Goal: Transaction & Acquisition: Download file/media

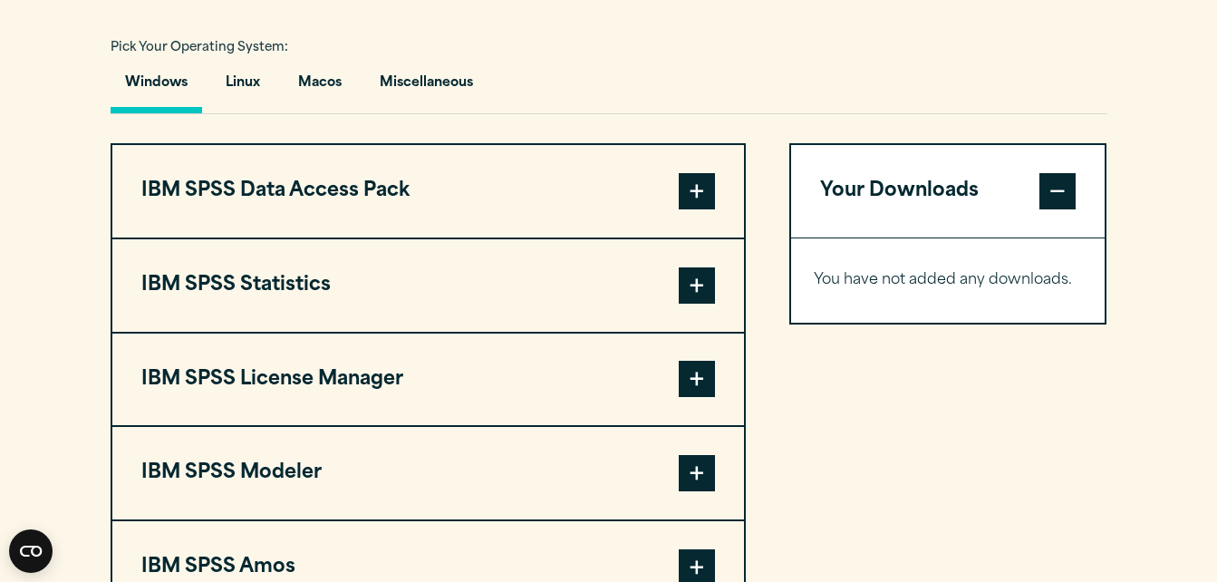
scroll to position [1504, 0]
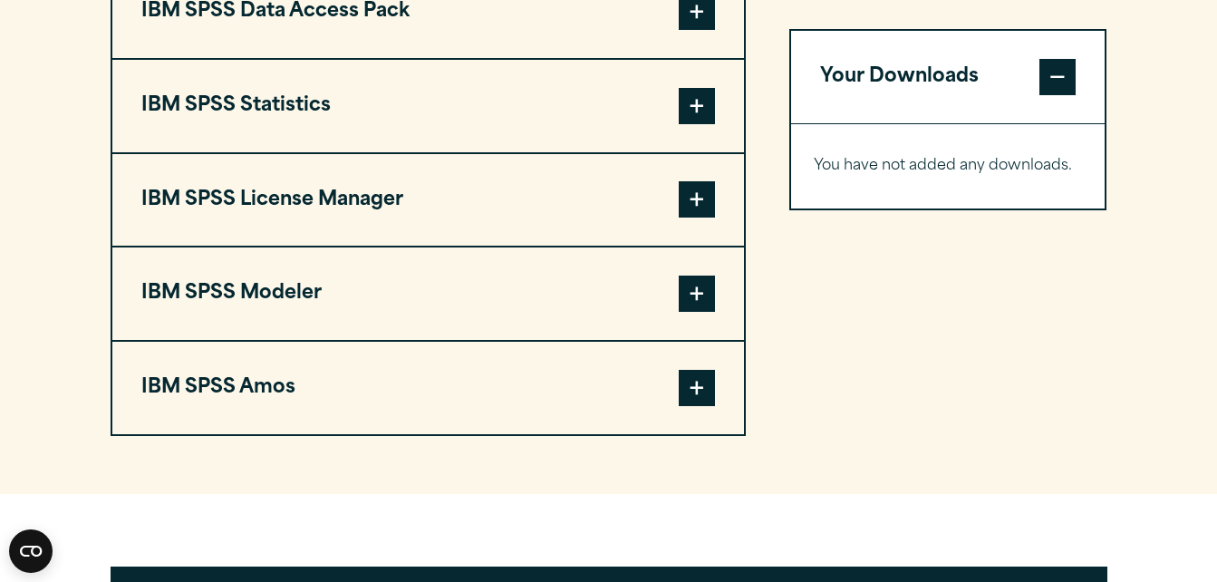
click at [696, 293] on span at bounding box center [697, 293] width 36 height 36
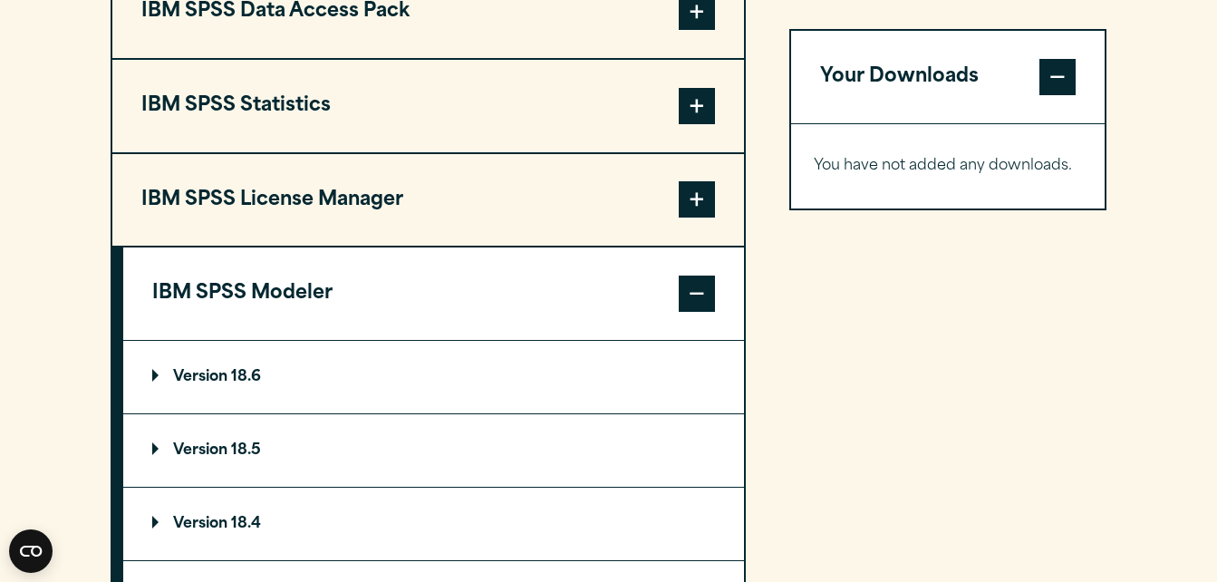
click at [202, 373] on p "Version 18.6" at bounding box center [206, 377] width 109 height 14
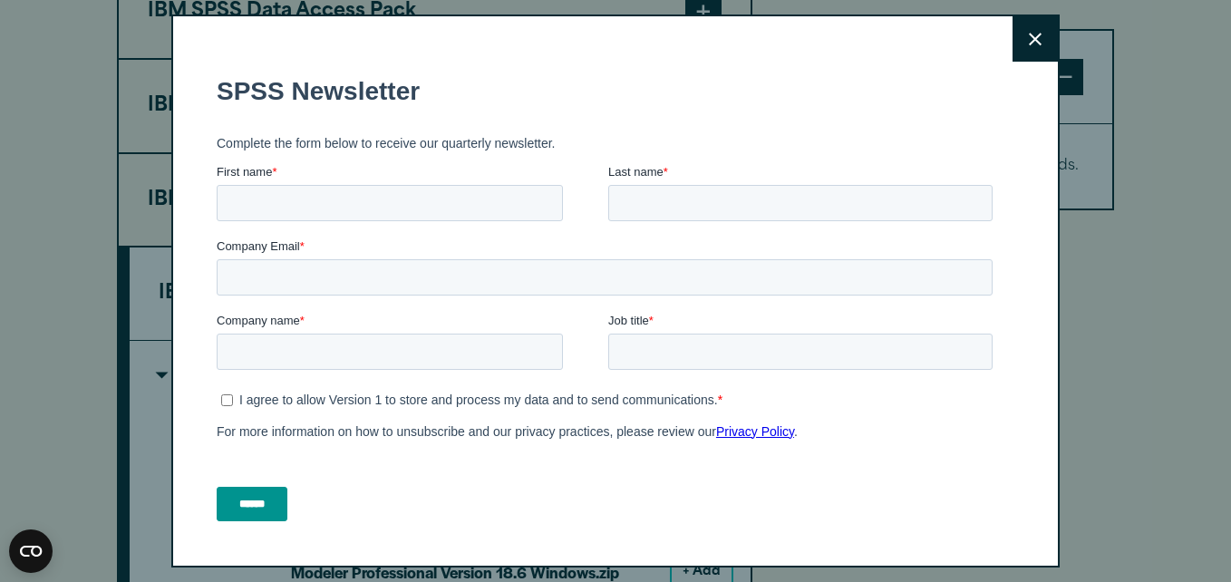
click at [1017, 31] on button "Close" at bounding box center [1034, 38] width 45 height 45
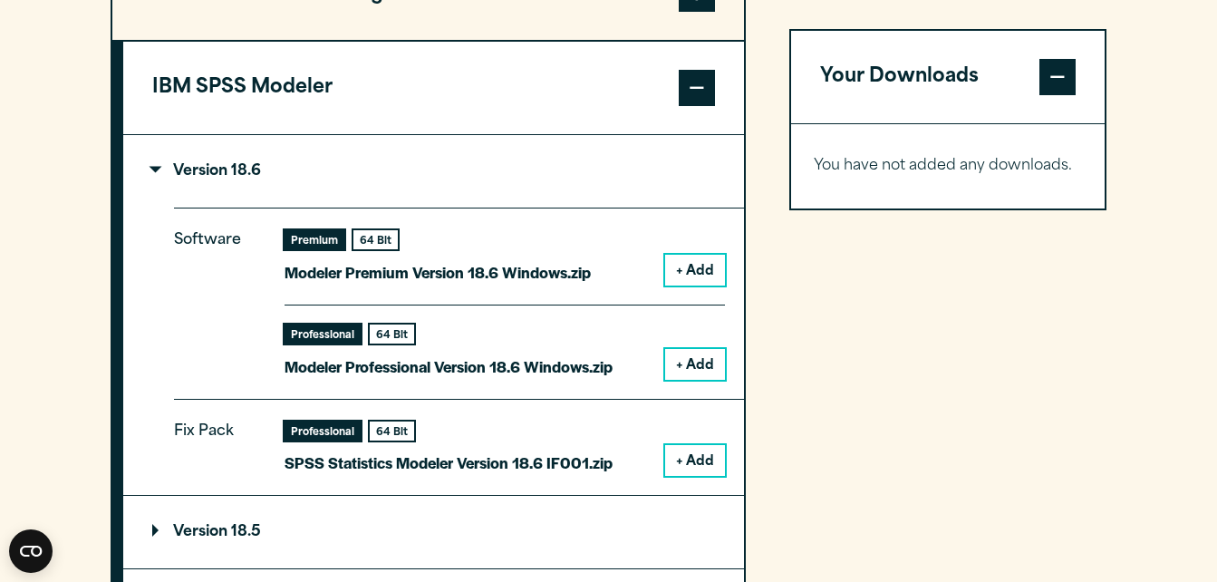
scroll to position [1724, 0]
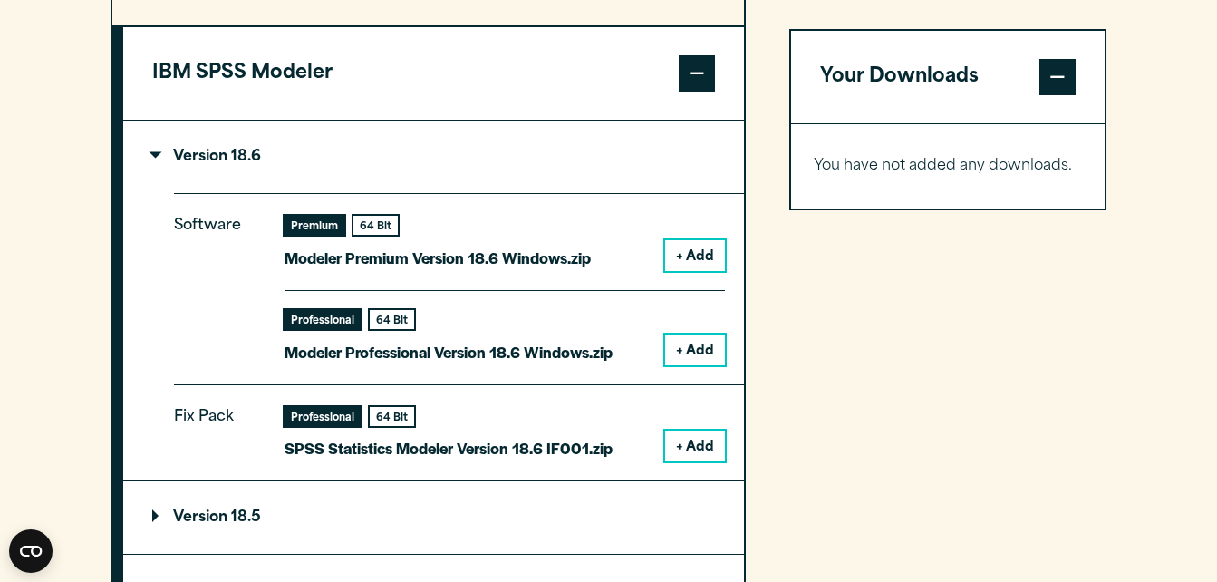
click at [692, 249] on button "+ Add" at bounding box center [695, 255] width 60 height 31
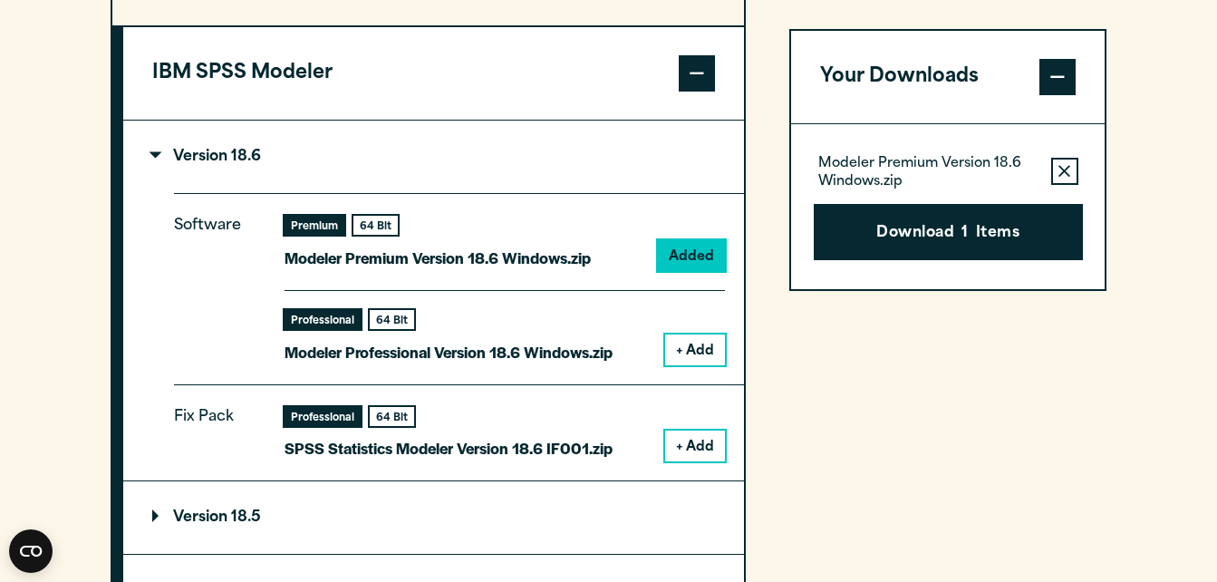
click at [702, 347] on button "+ Add" at bounding box center [695, 349] width 60 height 31
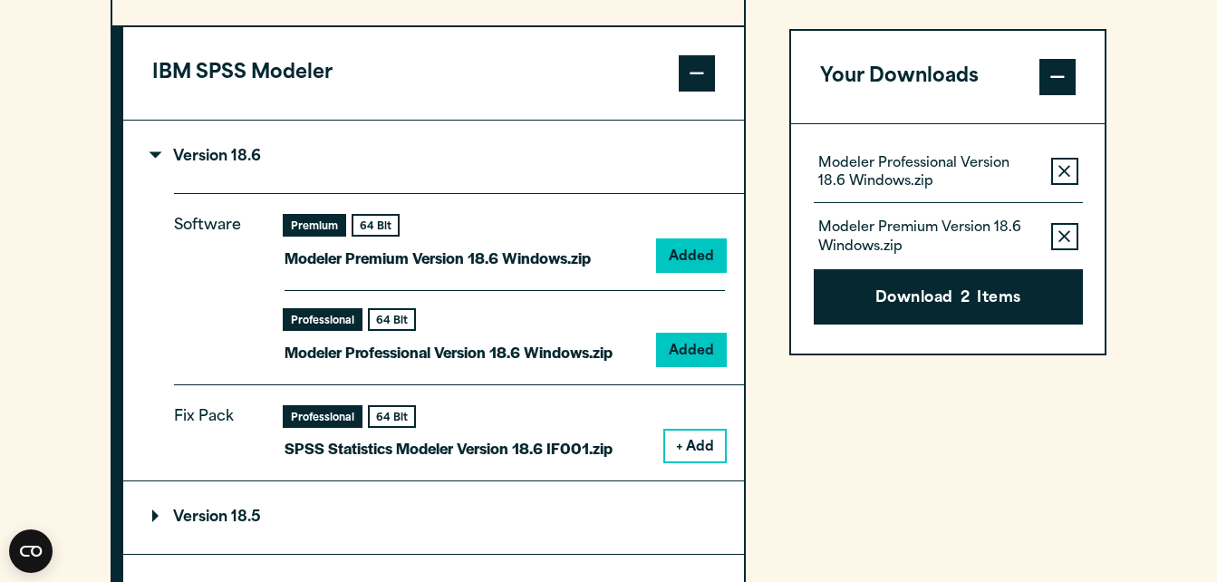
click at [1065, 171] on icon "button" at bounding box center [1064, 171] width 12 height 12
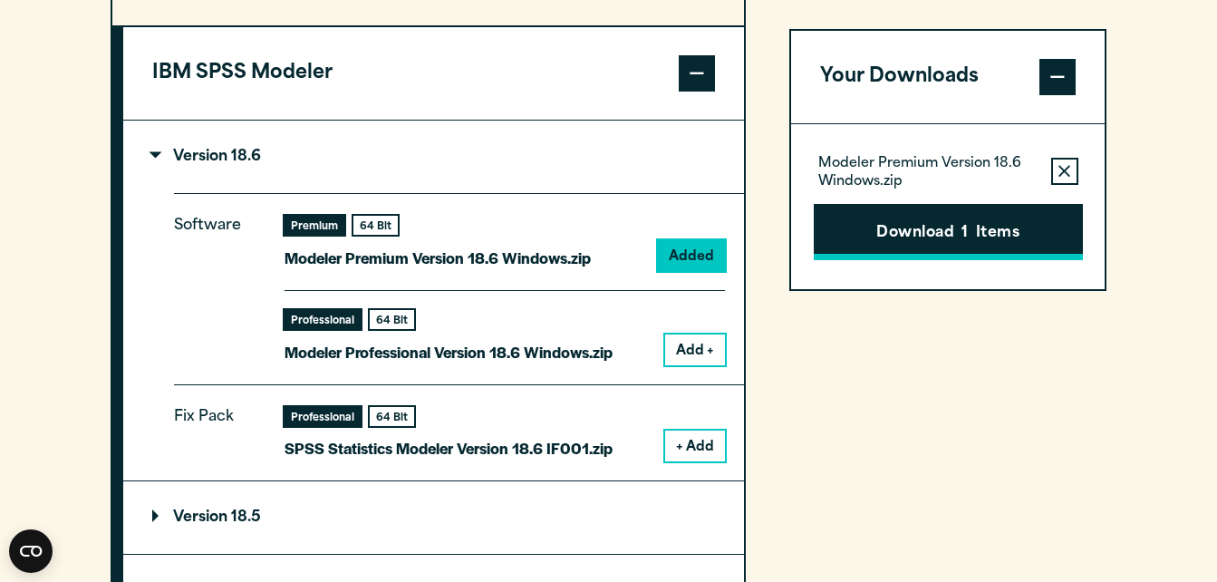
click at [978, 235] on button "Download 1 Items" at bounding box center [948, 232] width 269 height 56
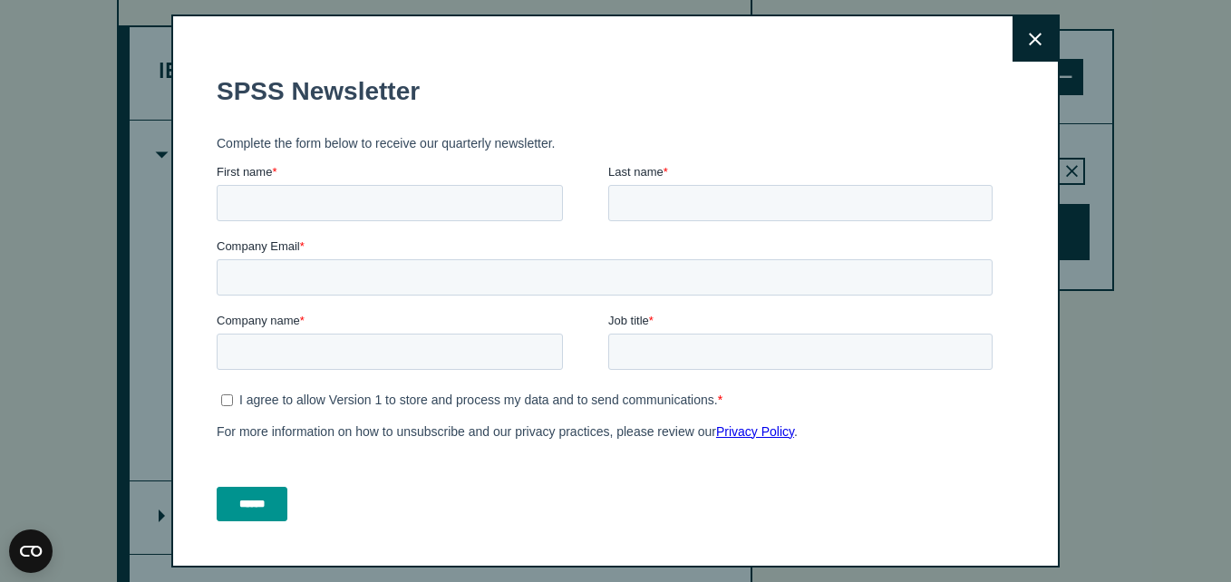
click at [1029, 36] on icon at bounding box center [1035, 40] width 13 height 14
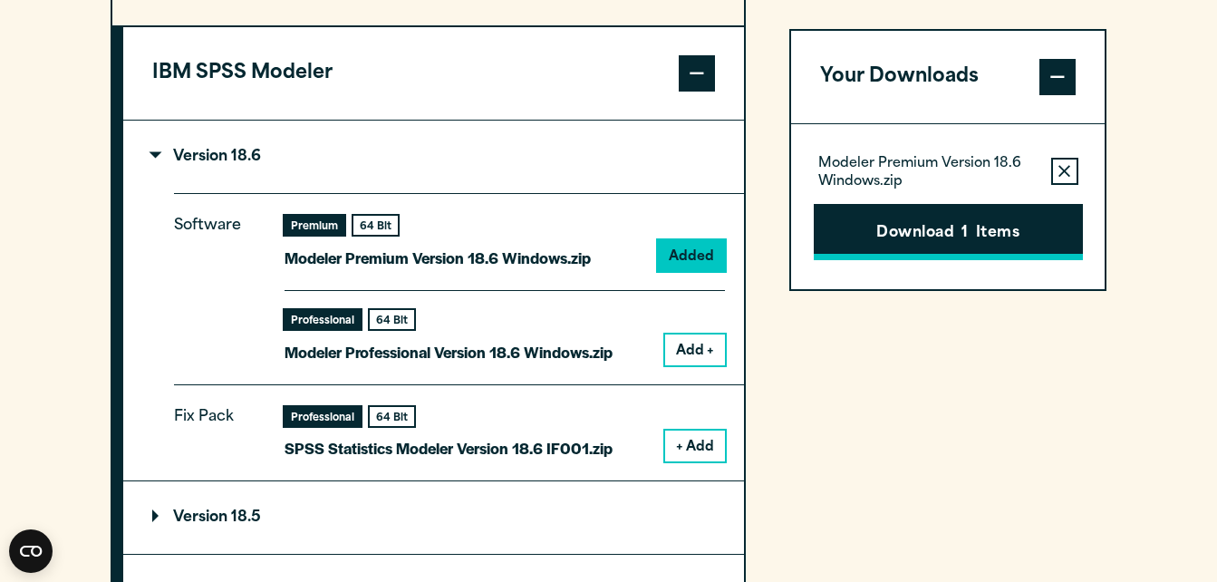
click at [961, 218] on button "Download 1 Items" at bounding box center [948, 232] width 269 height 56
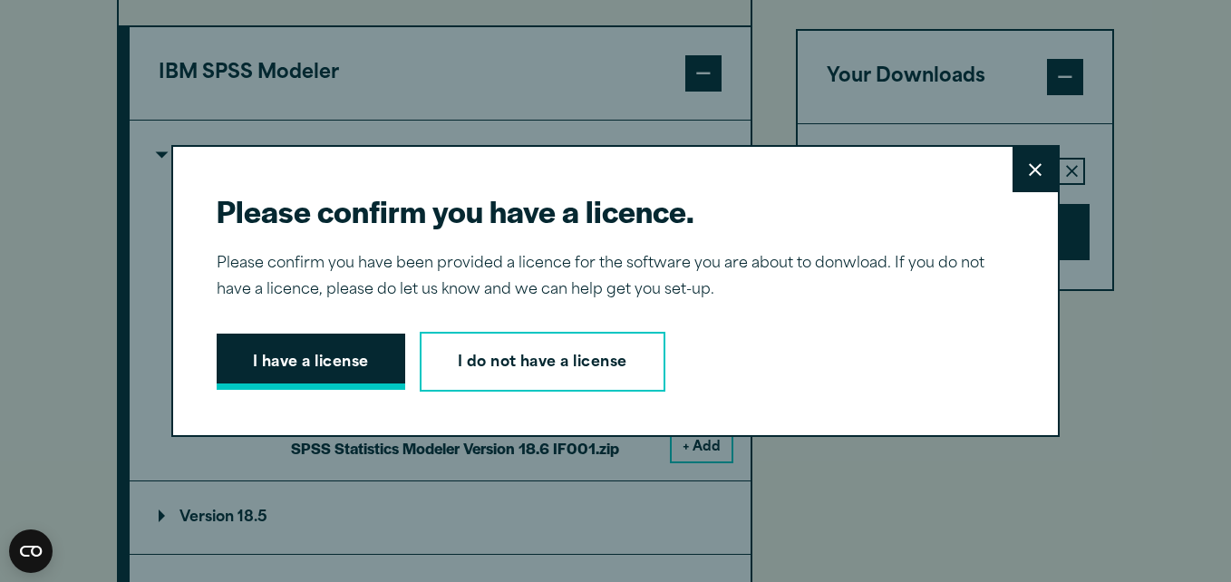
click at [344, 351] on button "I have a license" at bounding box center [311, 361] width 188 height 56
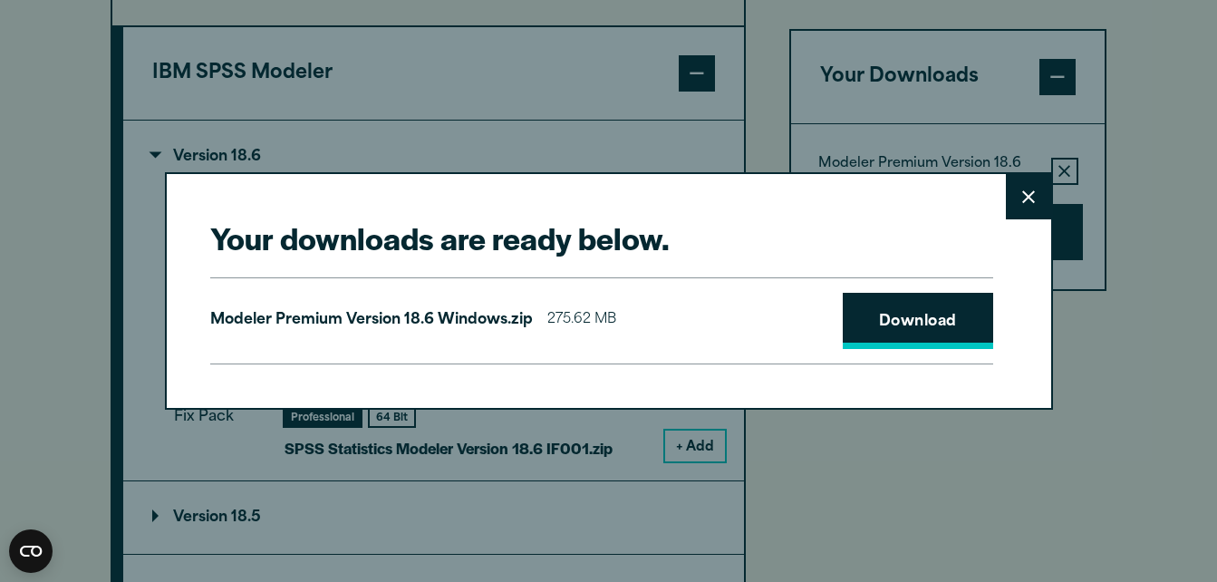
click at [931, 312] on link "Download" at bounding box center [918, 321] width 150 height 56
click at [681, 54] on div "Your downloads are ready below. Close Modeler Premium Version 18.6 Windows.zip …" at bounding box center [608, 291] width 1217 height 582
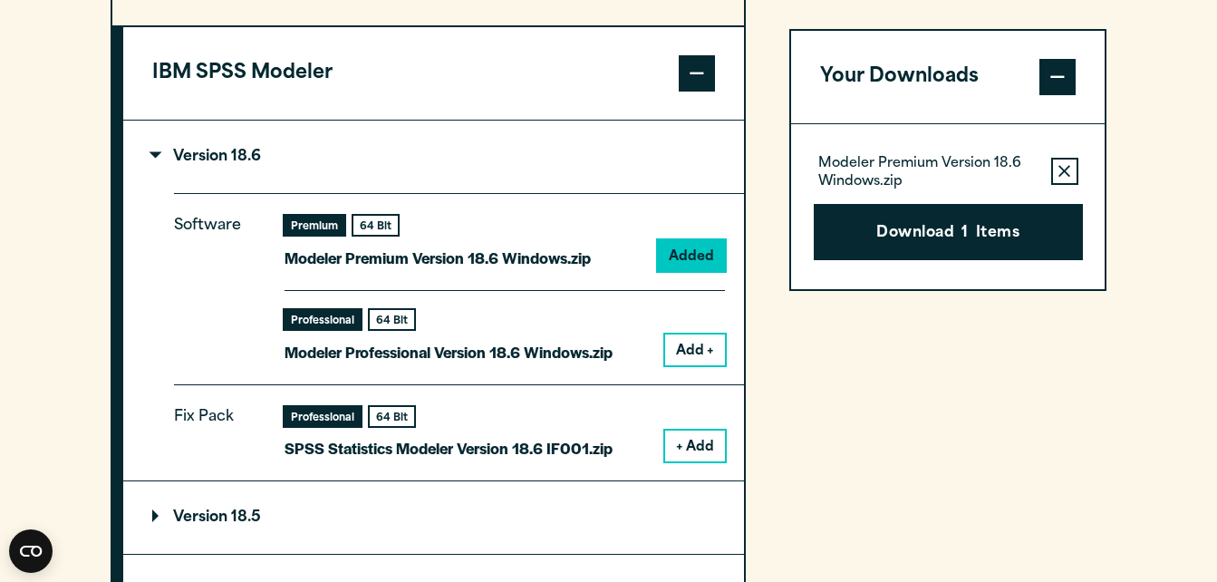
click at [1019, 199] on div "Your downloads are ready below. Close Modeler Premium Version 18.6 Windows.zip …" at bounding box center [608, 291] width 1217 height 582
click at [1064, 177] on icon "button" at bounding box center [1064, 171] width 12 height 13
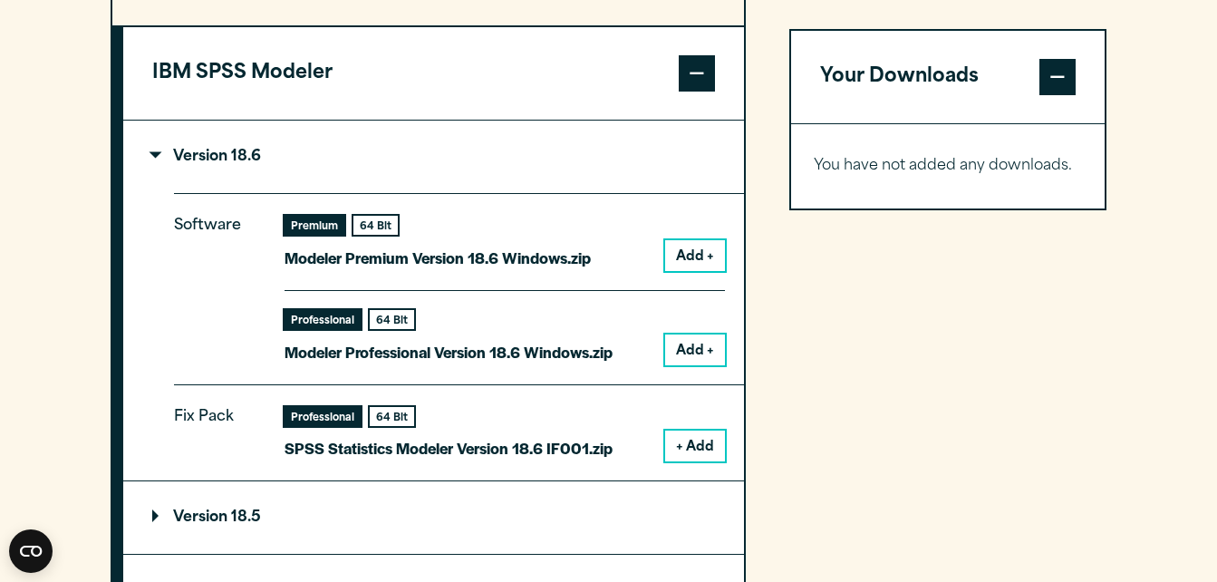
click at [679, 348] on button "Add +" at bounding box center [695, 349] width 60 height 31
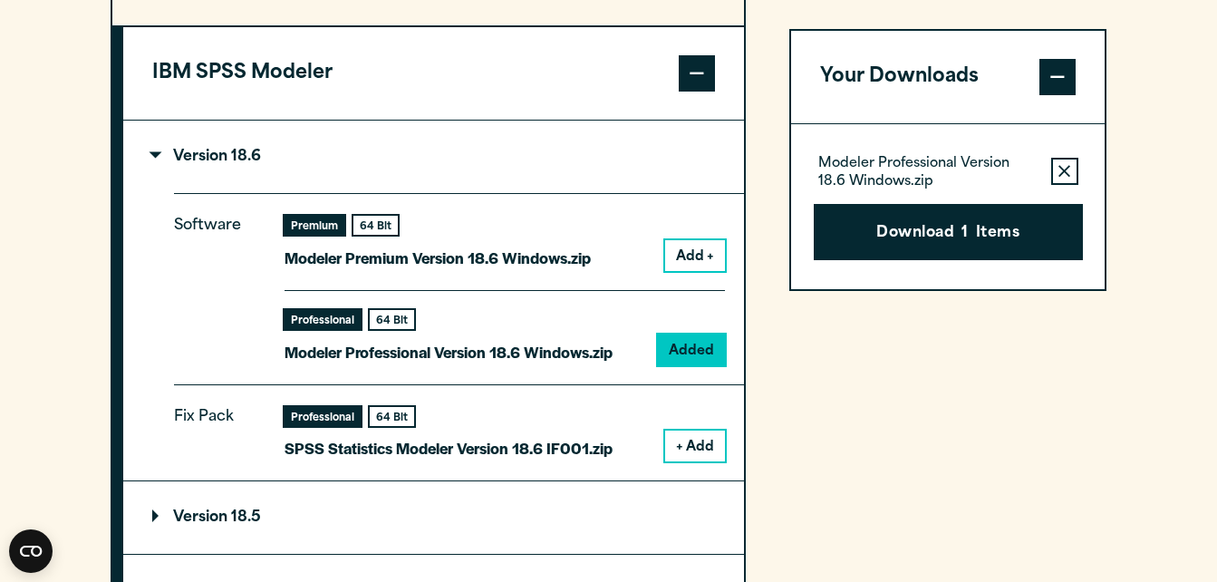
click at [707, 445] on button "+ Add" at bounding box center [695, 445] width 60 height 31
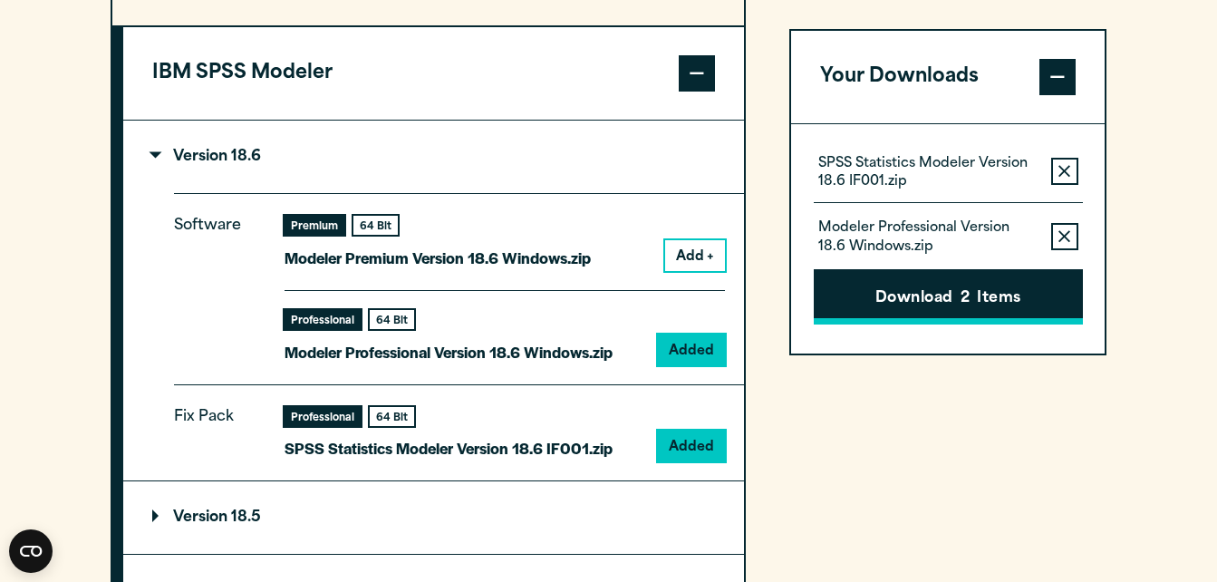
click at [982, 285] on button "Download 2 Items" at bounding box center [948, 297] width 269 height 56
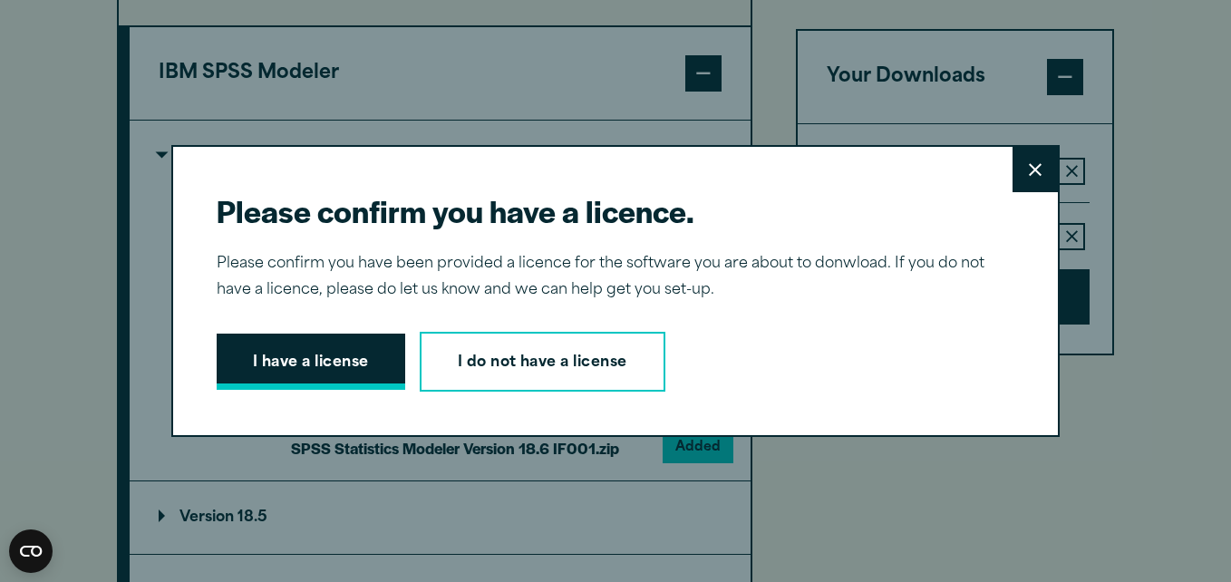
click at [336, 349] on button "I have a license" at bounding box center [311, 361] width 188 height 56
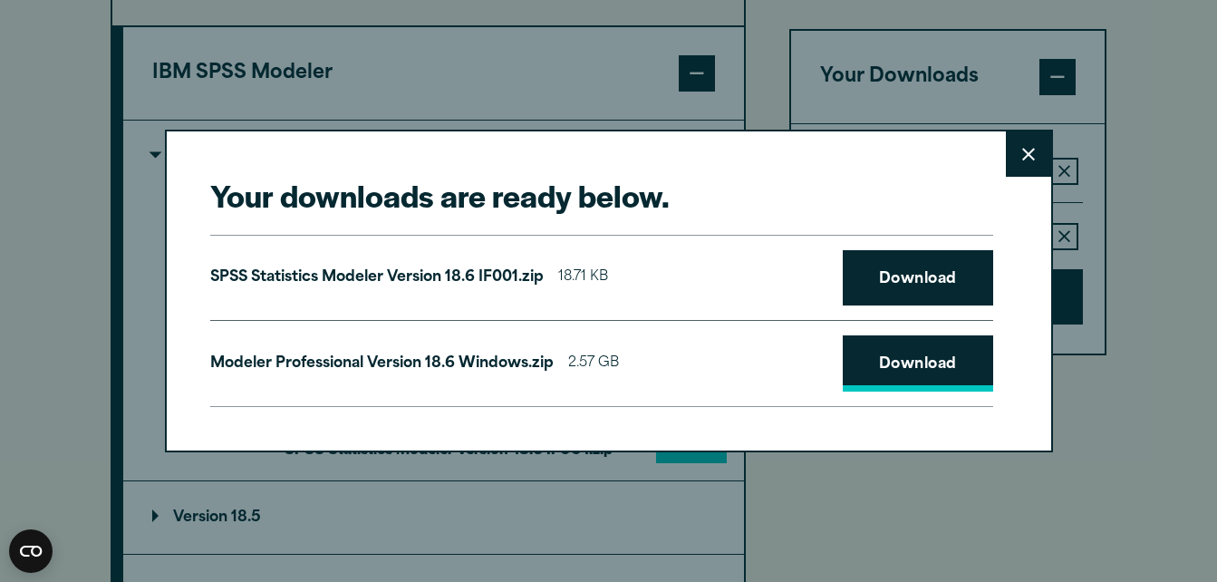
drag, startPoint x: 862, startPoint y: 279, endPoint x: 898, endPoint y: 353, distance: 82.7
click at [862, 279] on link "Download" at bounding box center [918, 278] width 150 height 56
click at [899, 353] on link "Download" at bounding box center [918, 363] width 150 height 56
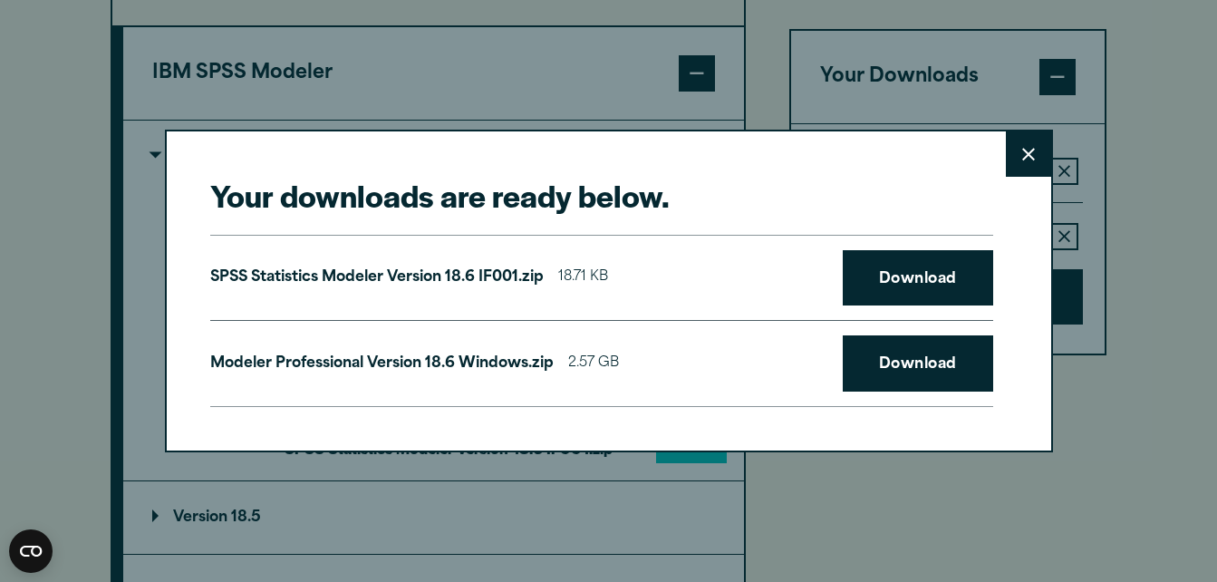
click at [980, 506] on div "Your downloads are ready below. Close SPSS Statistics Modeler Version 18.6 IF00…" at bounding box center [608, 291] width 1217 height 582
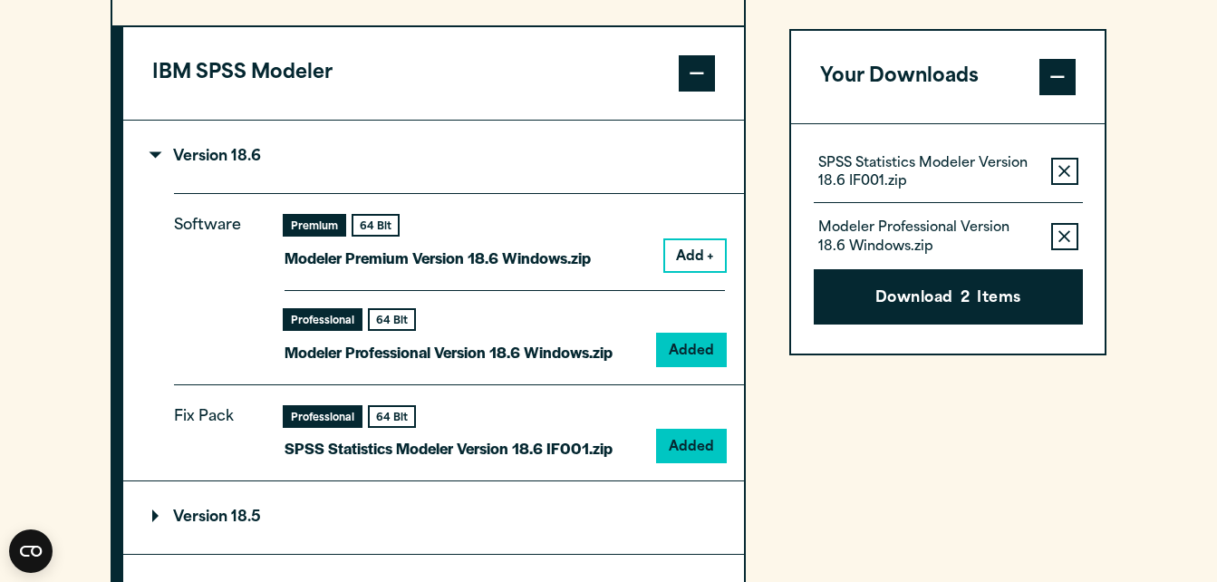
click at [980, 506] on div "Your downloads are ready below. Close SPSS Statistics Modeler Version 18.6 IF00…" at bounding box center [609, 392] width 888 height 323
click at [1120, 451] on section "Select your software downloads Use the table below to find and navigate to your…" at bounding box center [608, 167] width 1217 height 1522
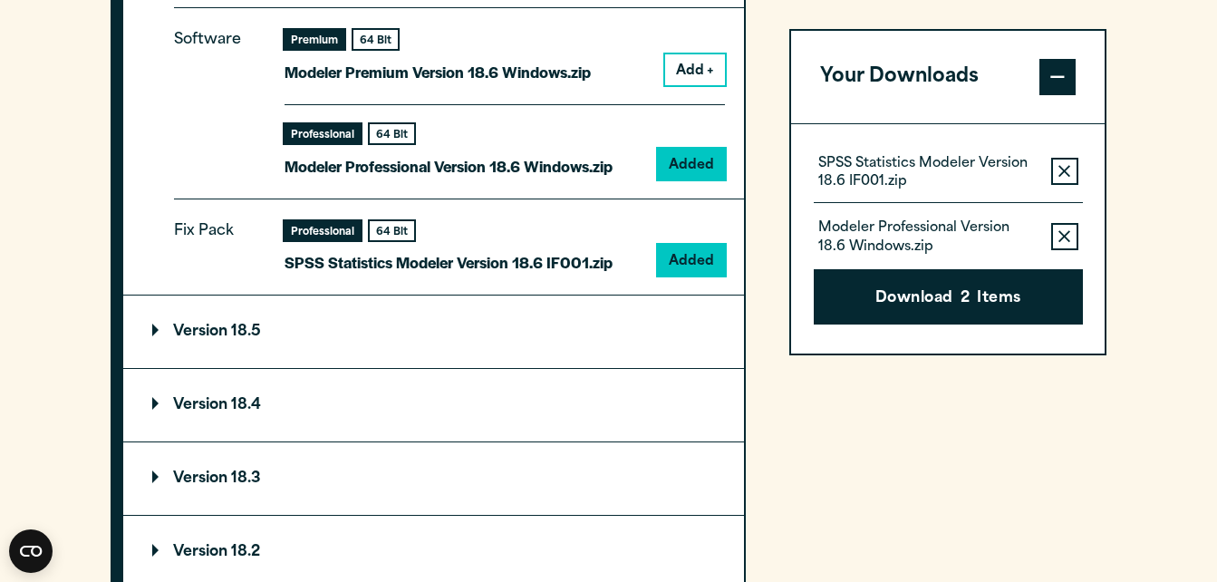
click at [256, 350] on summary "Version 18.5" at bounding box center [433, 331] width 621 height 72
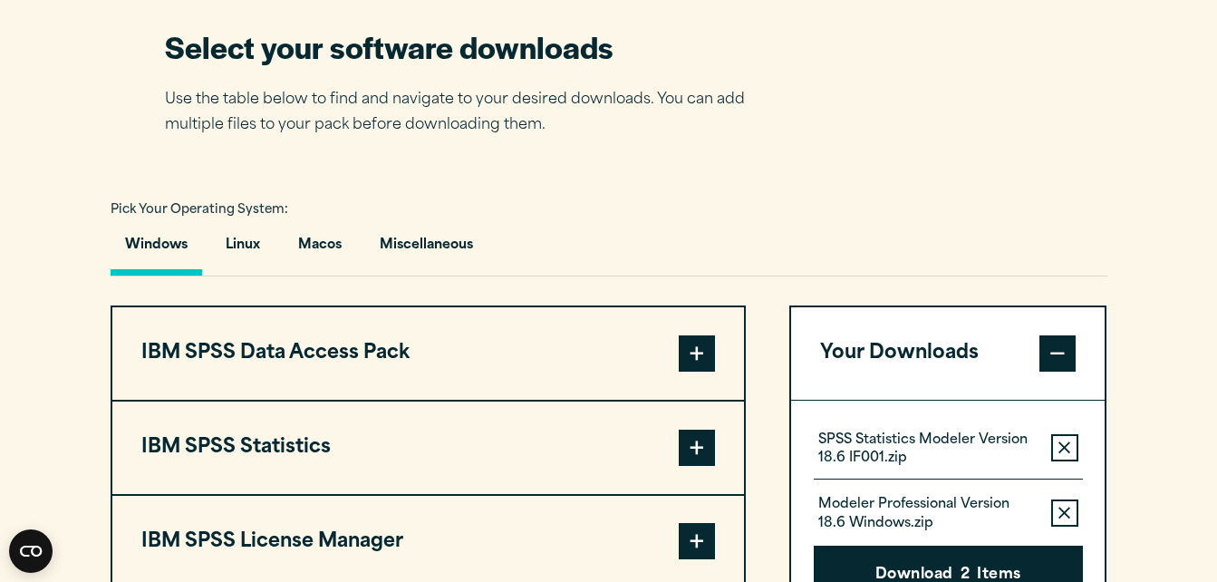
scroll to position [1153, 0]
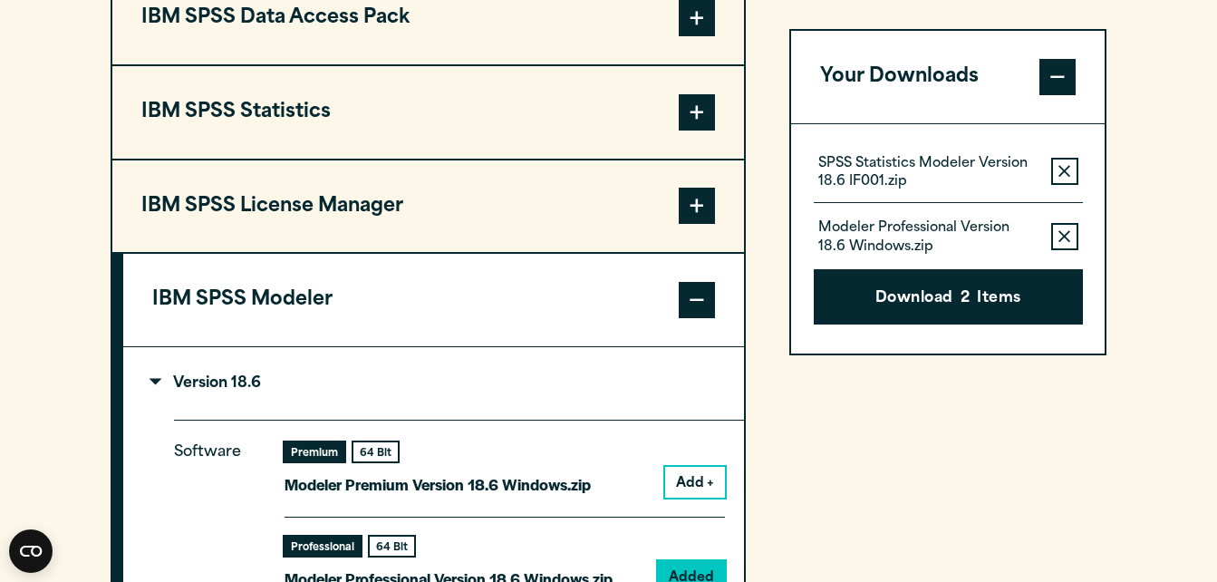
scroll to position [1546, 0]
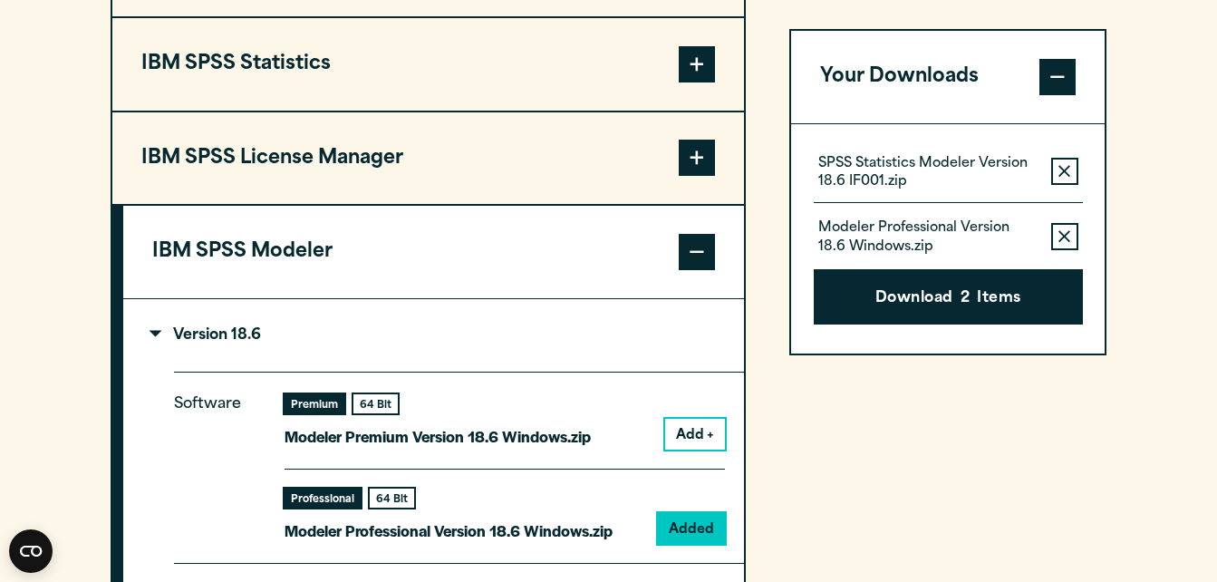
click at [968, 169] on p "SPSS Statistics Modeler Version 18.6 IF001.zip" at bounding box center [927, 173] width 218 height 36
drag, startPoint x: 1094, startPoint y: 0, endPoint x: 1151, endPoint y: 147, distance: 157.5
click at [1076, 179] on button "Remove this item from your software download list" at bounding box center [1064, 171] width 27 height 27
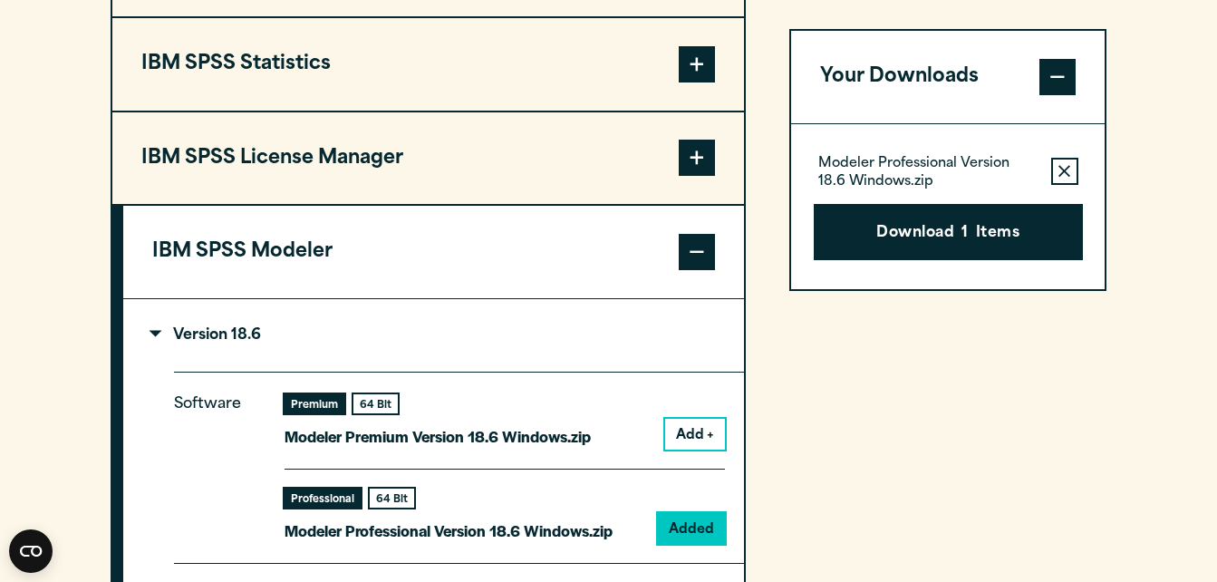
click at [1072, 172] on button "Remove this item from your software download list" at bounding box center [1064, 171] width 27 height 27
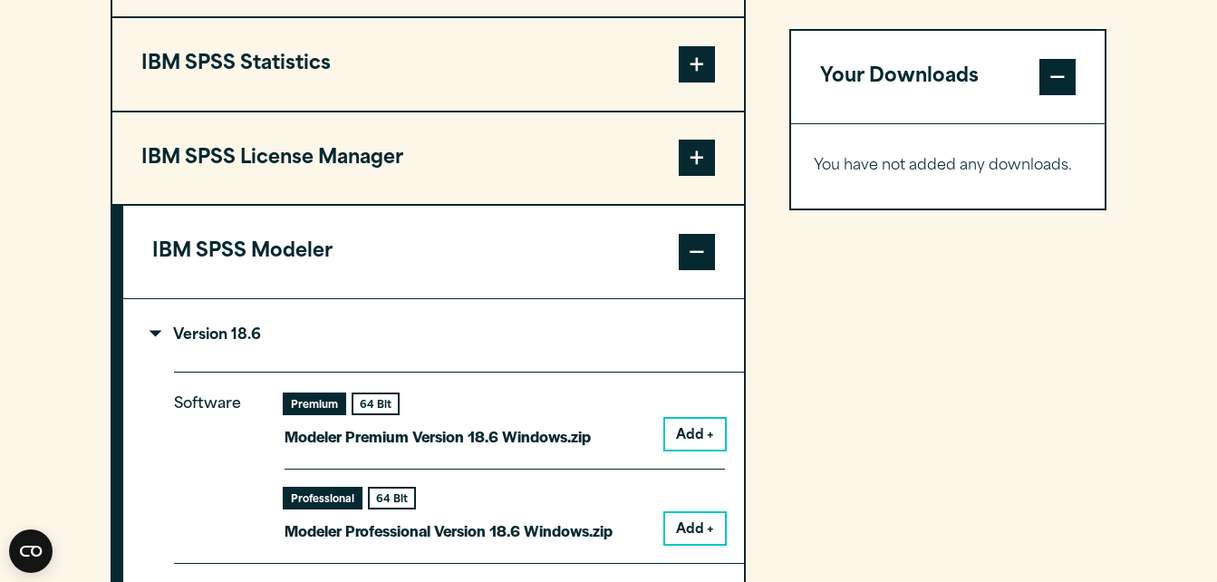
click at [690, 525] on button "Add +" at bounding box center [695, 528] width 60 height 31
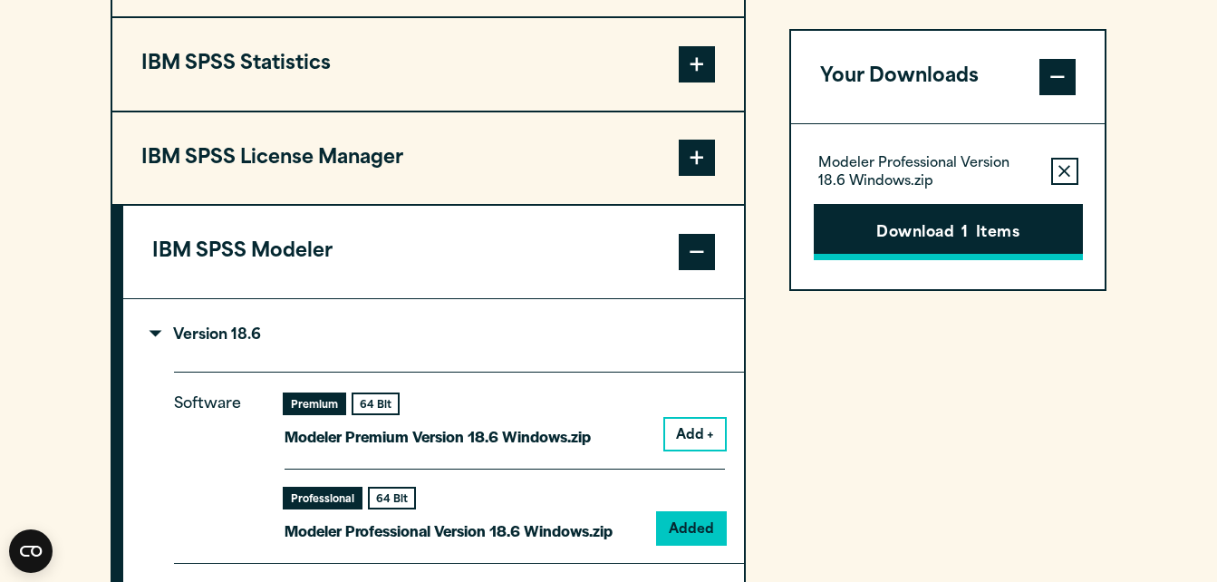
click at [1019, 227] on button "Download 1 Items" at bounding box center [948, 232] width 269 height 56
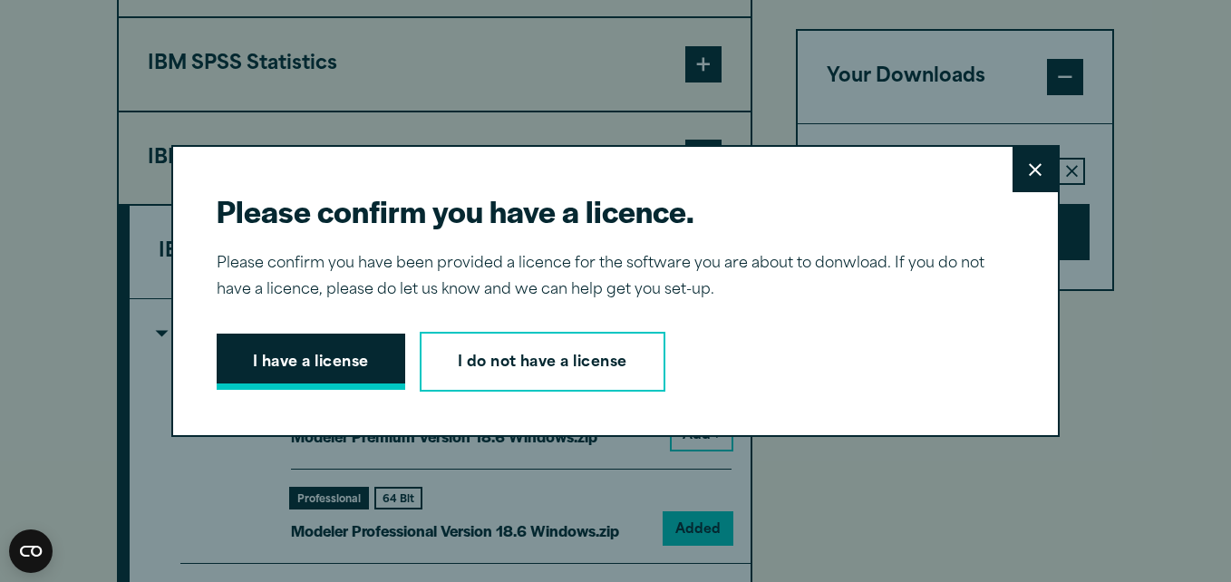
click at [290, 362] on button "I have a license" at bounding box center [311, 361] width 188 height 56
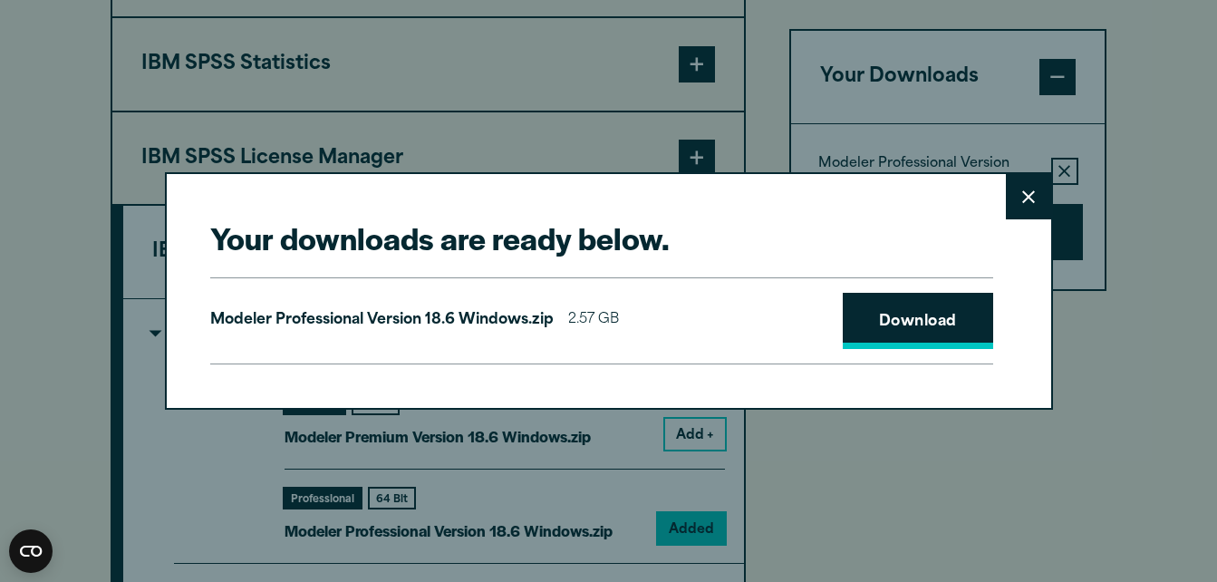
click at [860, 329] on link "Download" at bounding box center [918, 321] width 150 height 56
